Goal: Task Accomplishment & Management: Check status

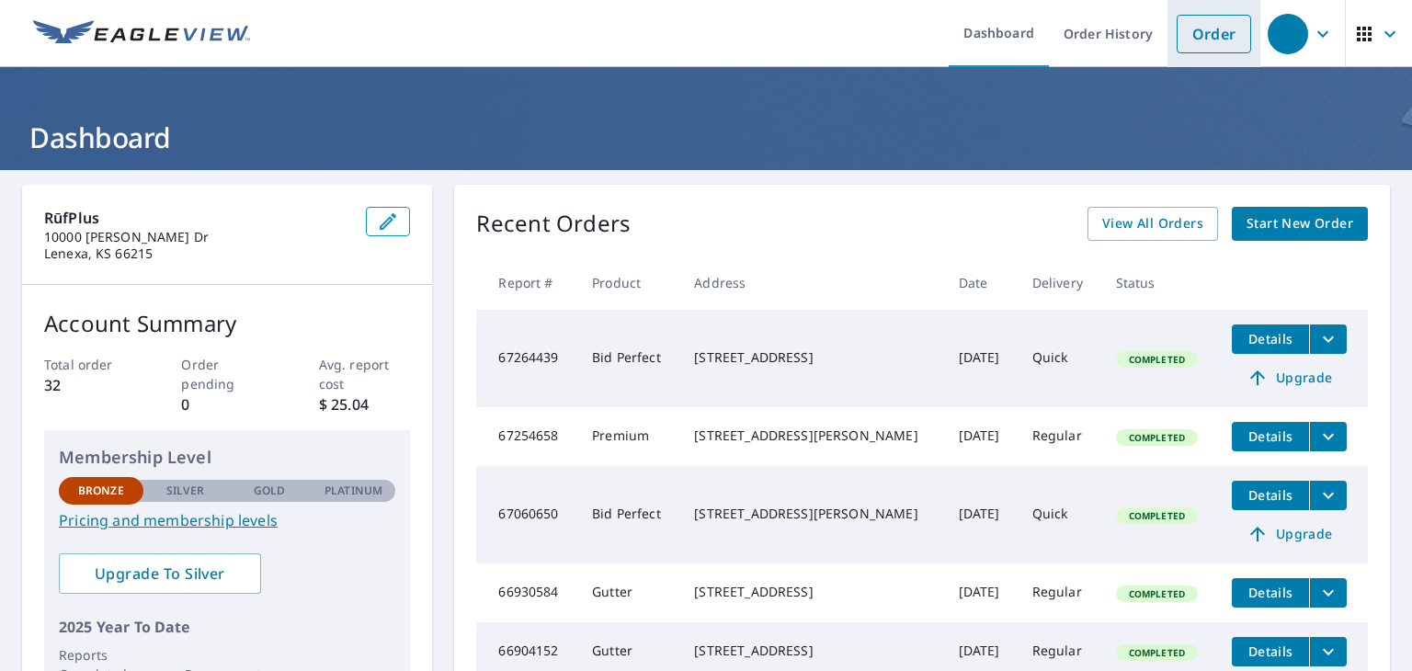
click at [1197, 35] on link "Order" at bounding box center [1214, 34] width 74 height 39
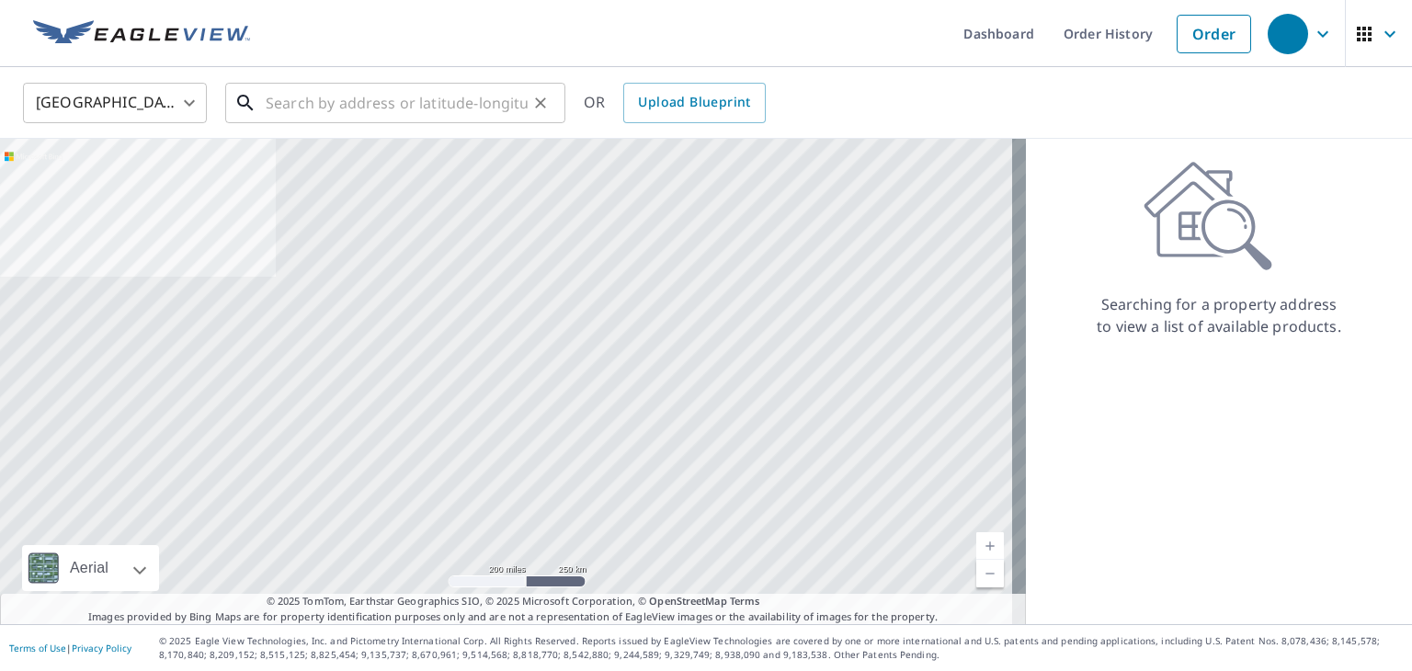
click at [414, 97] on input "text" at bounding box center [397, 102] width 262 height 51
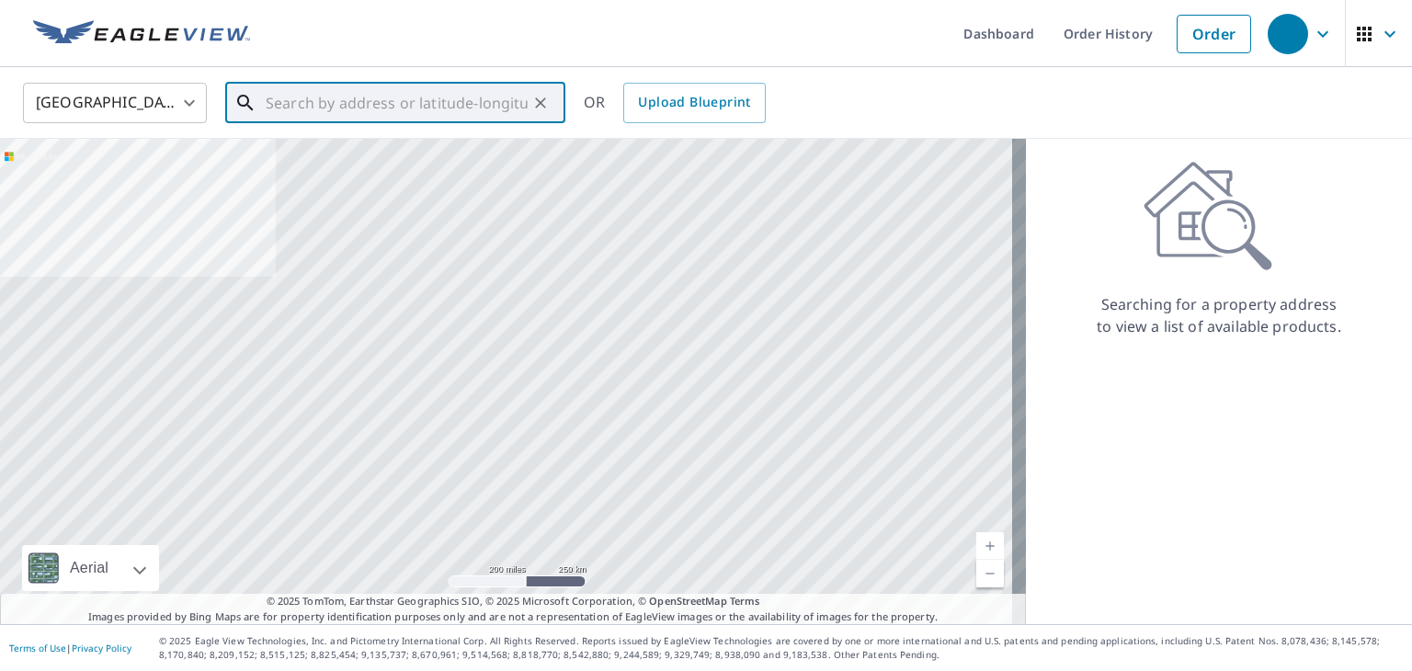
paste input "[STREET_ADDRESS]"
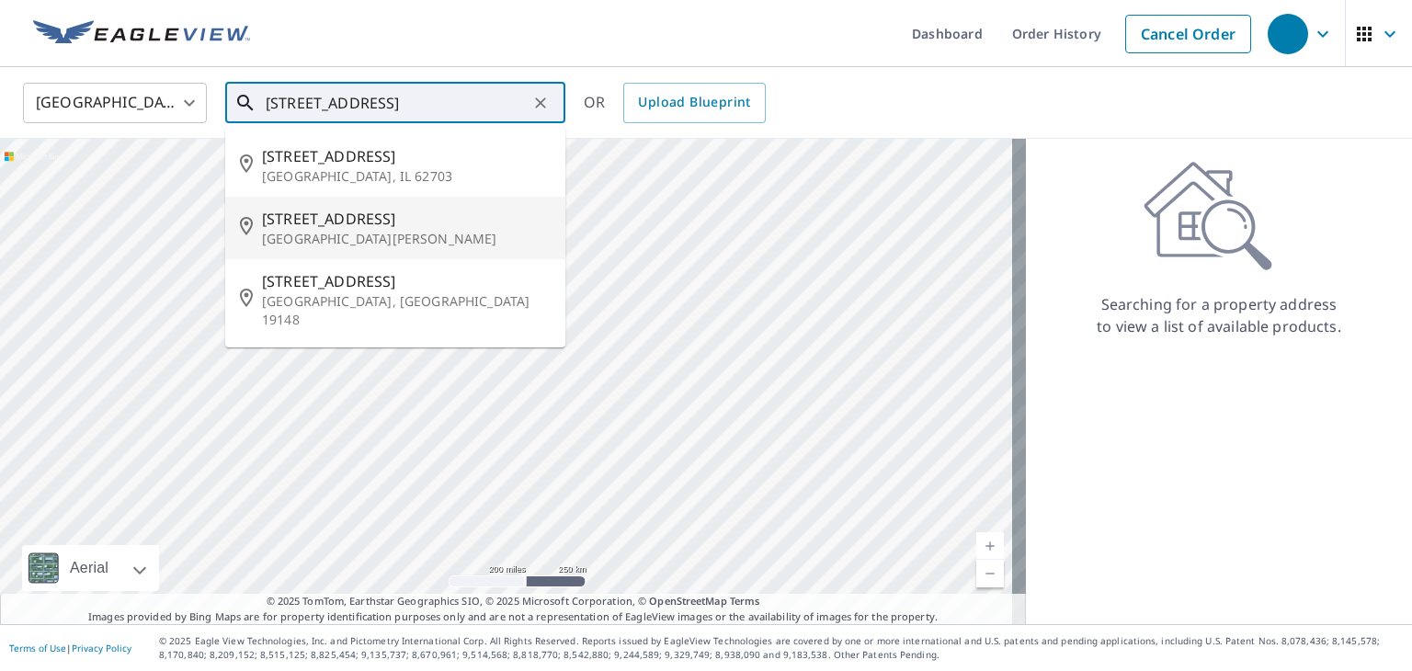
click at [343, 247] on li "[STREET_ADDRESS][PERSON_NAME]" at bounding box center [395, 228] width 340 height 63
type input "[STREET_ADDRESS][PERSON_NAME]"
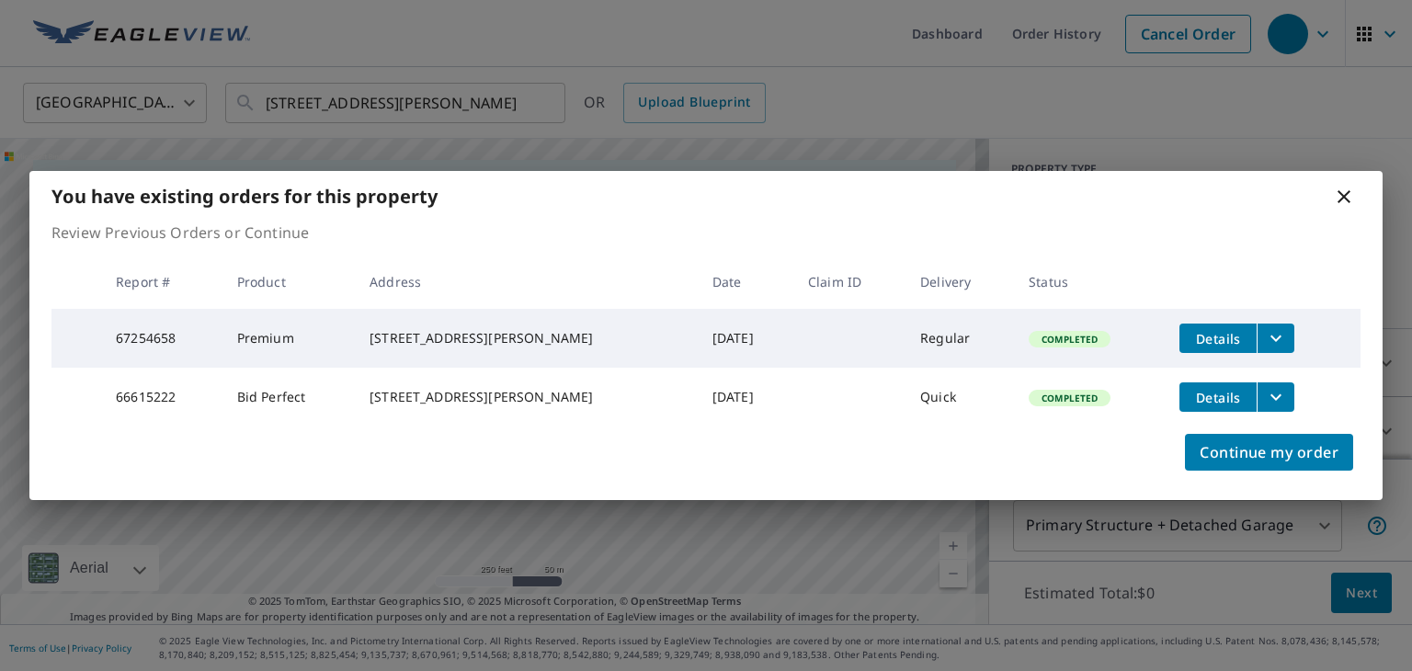
click at [1347, 190] on icon at bounding box center [1344, 197] width 22 height 22
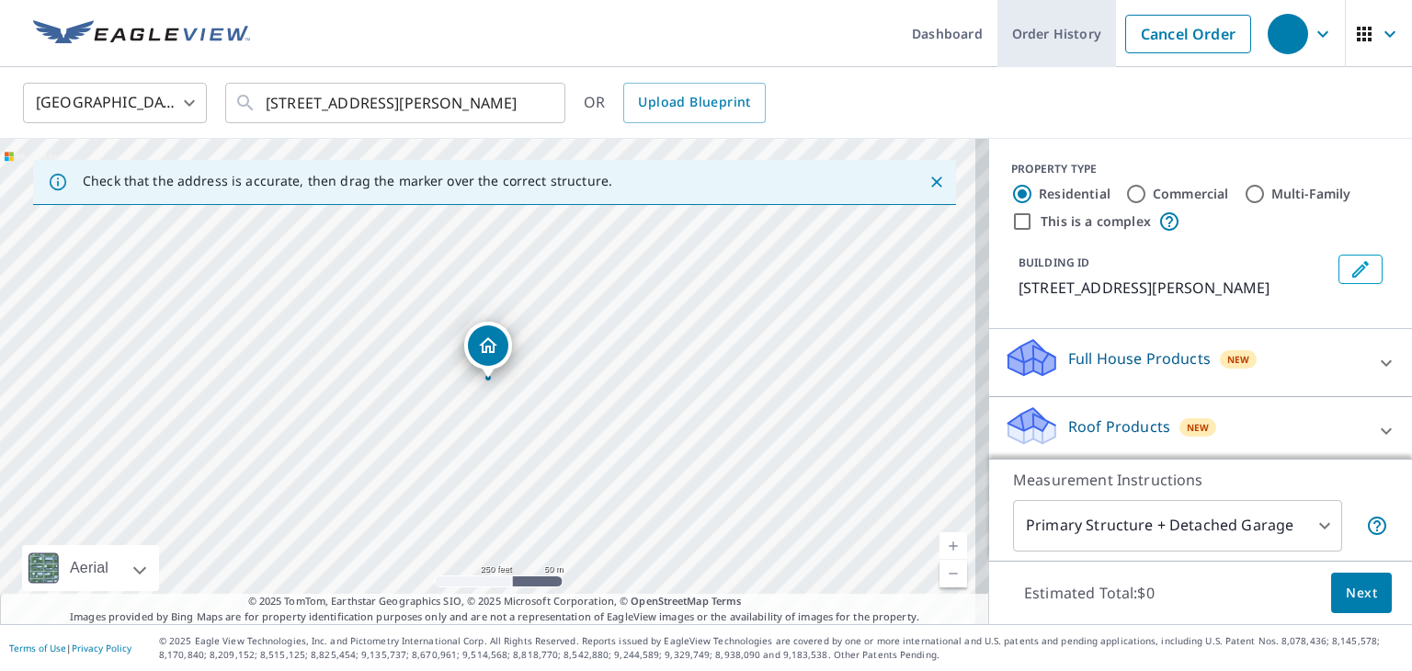
click at [1007, 34] on link "Order History" at bounding box center [1056, 33] width 119 height 67
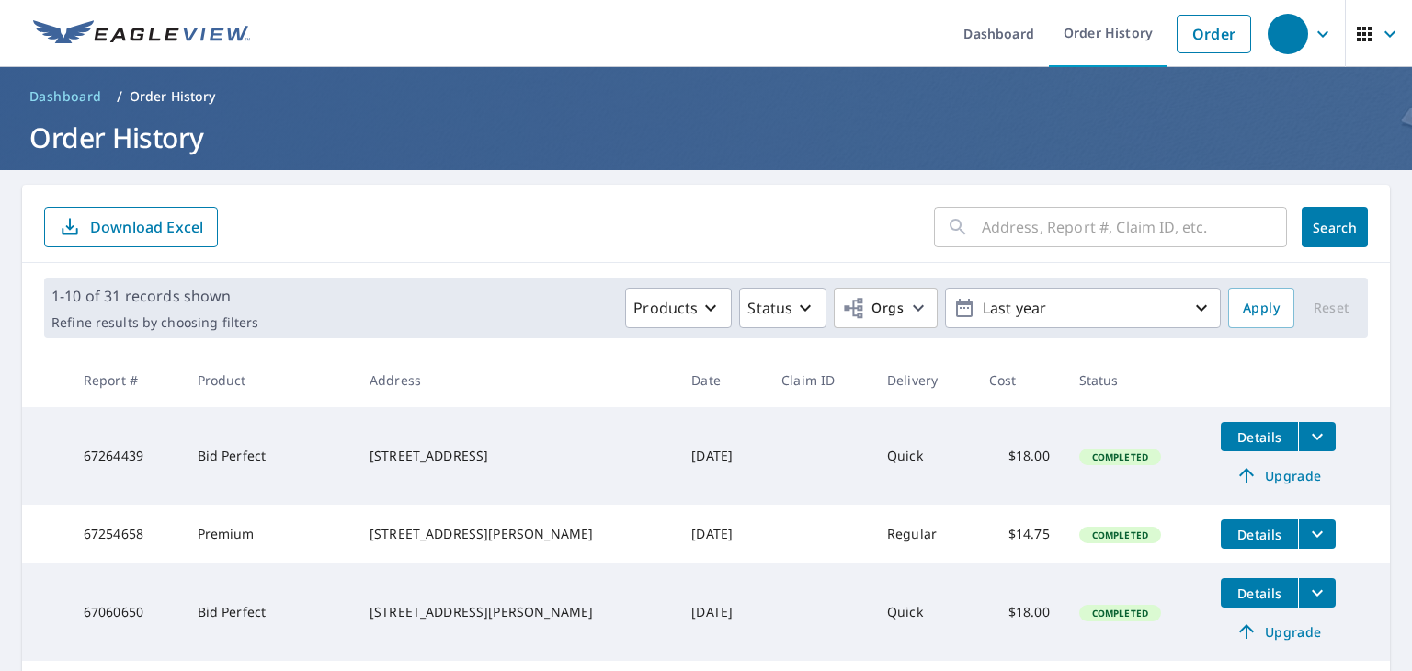
scroll to position [92, 0]
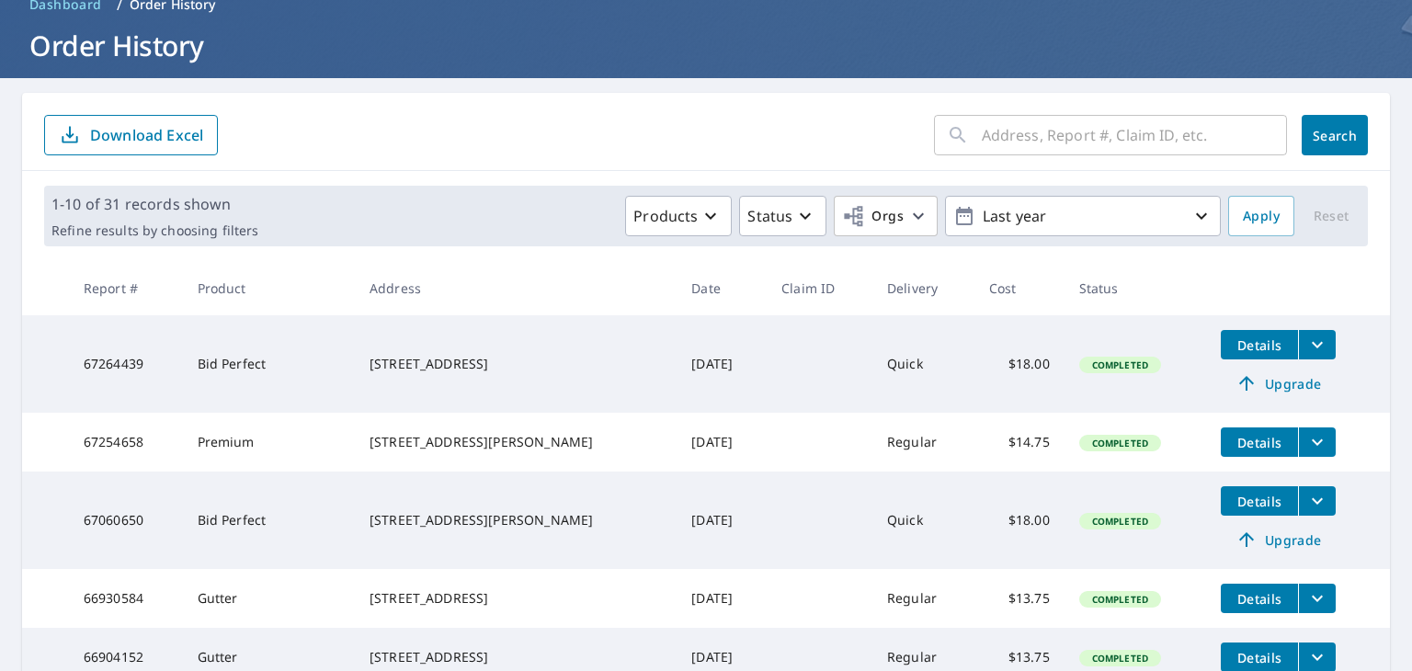
click at [1306, 450] on icon "filesDropdownBtn-67254658" at bounding box center [1317, 442] width 22 height 22
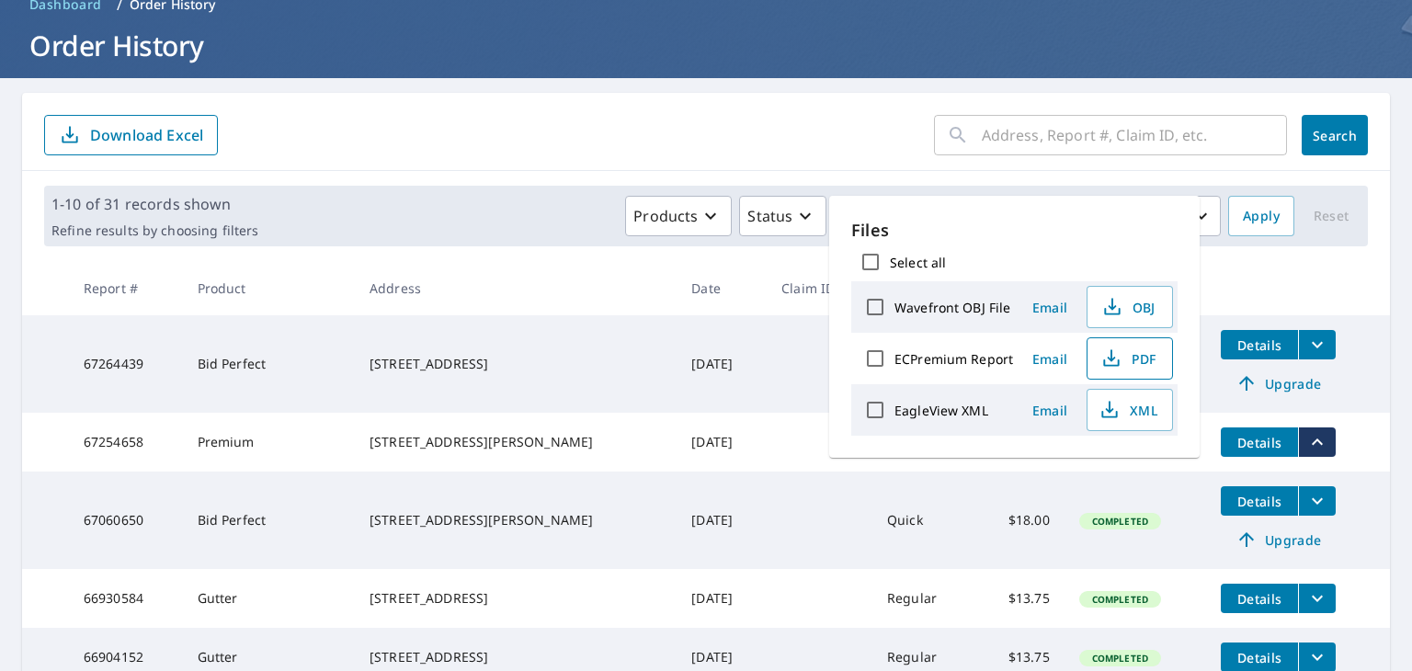
click at [1122, 361] on icon "button" at bounding box center [1111, 359] width 22 height 22
